Goal: Task Accomplishment & Management: Use online tool/utility

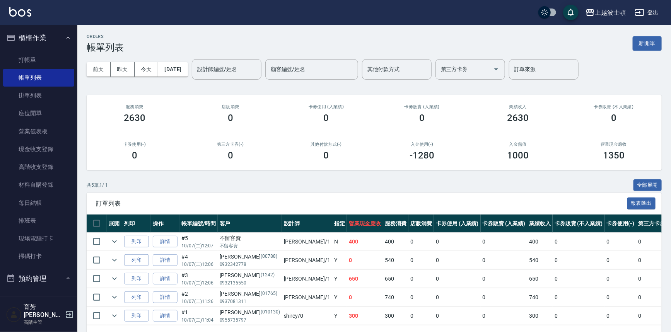
scroll to position [11, 0]
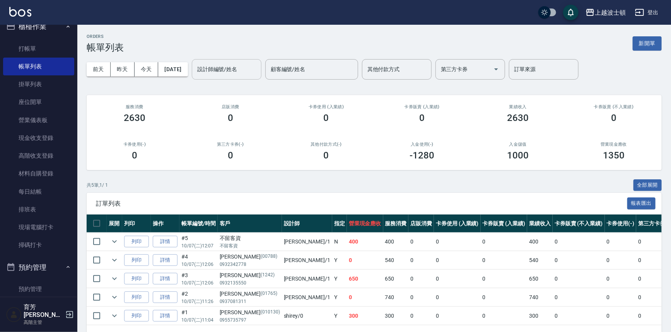
click at [239, 73] on input "設計師編號/姓名" at bounding box center [226, 70] width 63 height 14
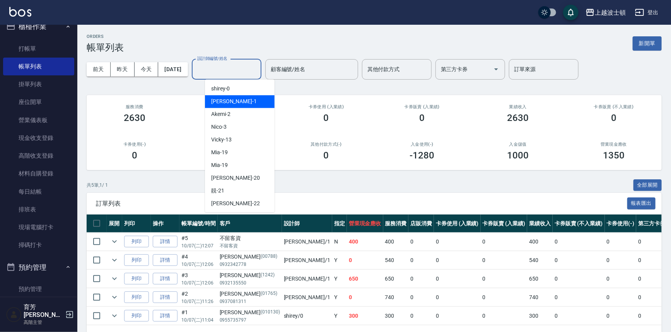
click at [225, 99] on span "[PERSON_NAME] -1" at bounding box center [234, 101] width 46 height 8
type input "[PERSON_NAME]-1"
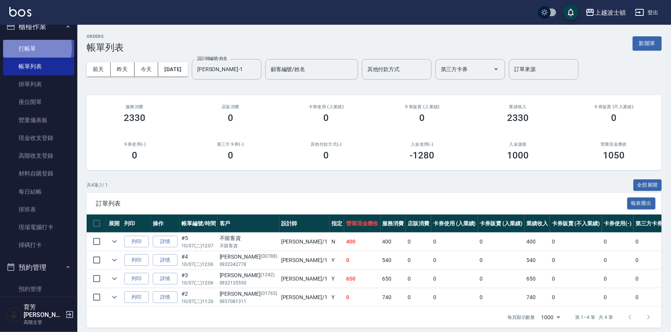
click at [27, 48] on link "打帳單" at bounding box center [38, 49] width 71 height 18
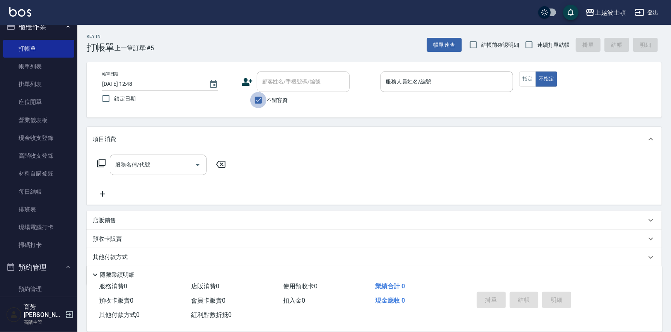
click at [251, 95] on input "不留客資" at bounding box center [258, 100] width 16 height 16
checkbox input "false"
click at [268, 73] on div "顧客姓名/手機號碼/編號" at bounding box center [303, 82] width 93 height 20
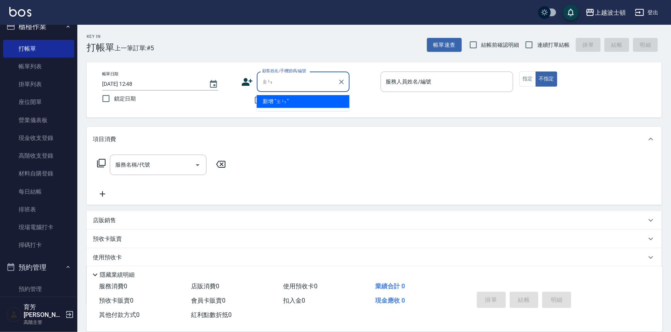
type input "診"
